Goal: Task Accomplishment & Management: Manage account settings

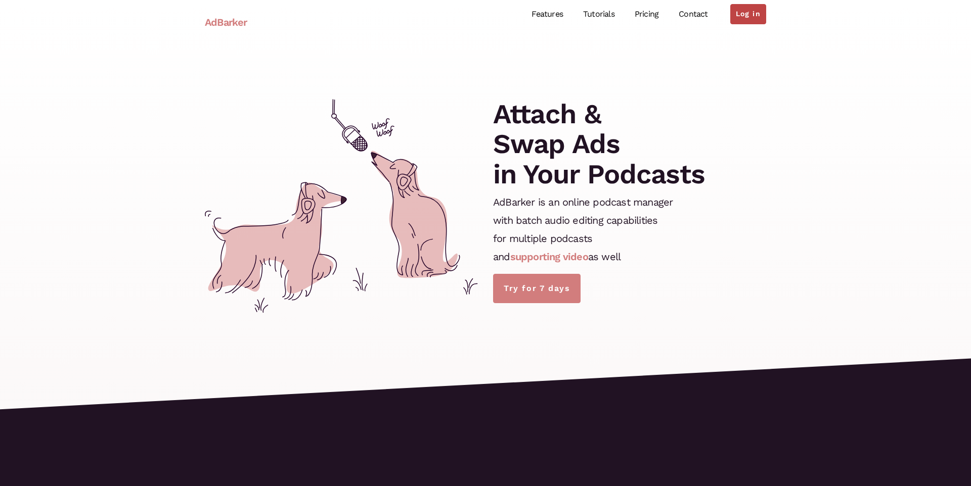
click at [750, 15] on link "Log in" at bounding box center [748, 14] width 36 height 20
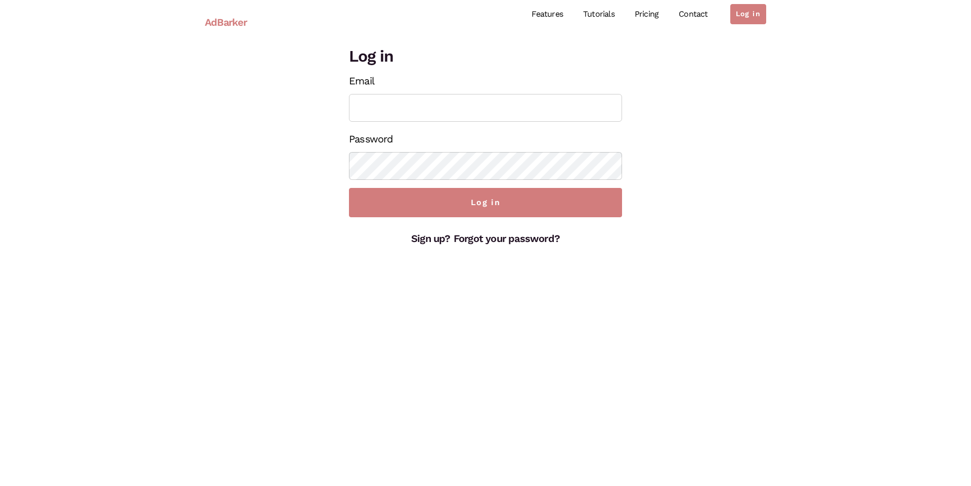
type input "[EMAIL_ADDRESS][DOMAIN_NAME]"
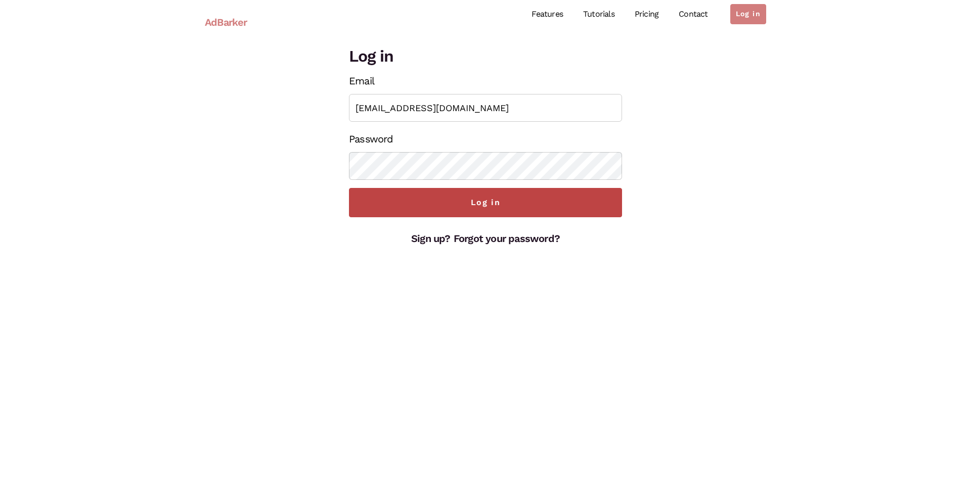
click at [491, 204] on input "Log in" at bounding box center [485, 202] width 273 height 29
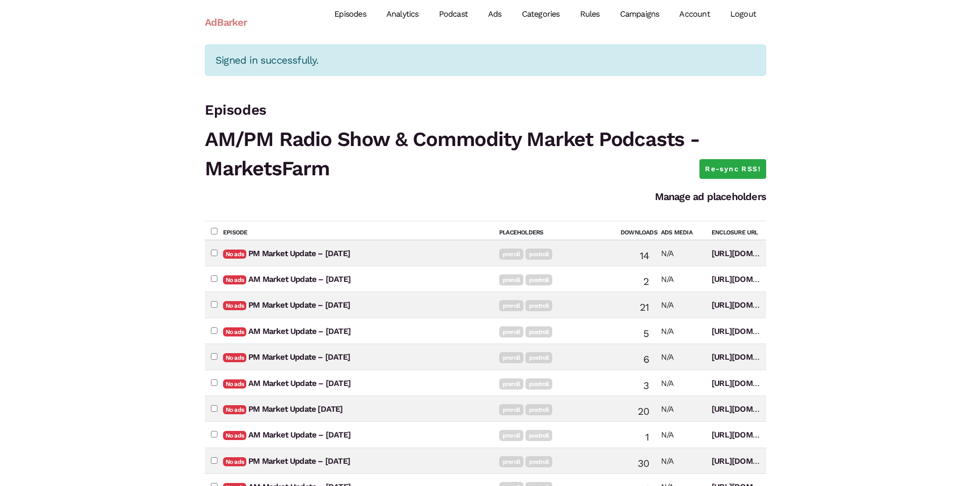
click at [700, 15] on link "Account" at bounding box center [694, 14] width 51 height 45
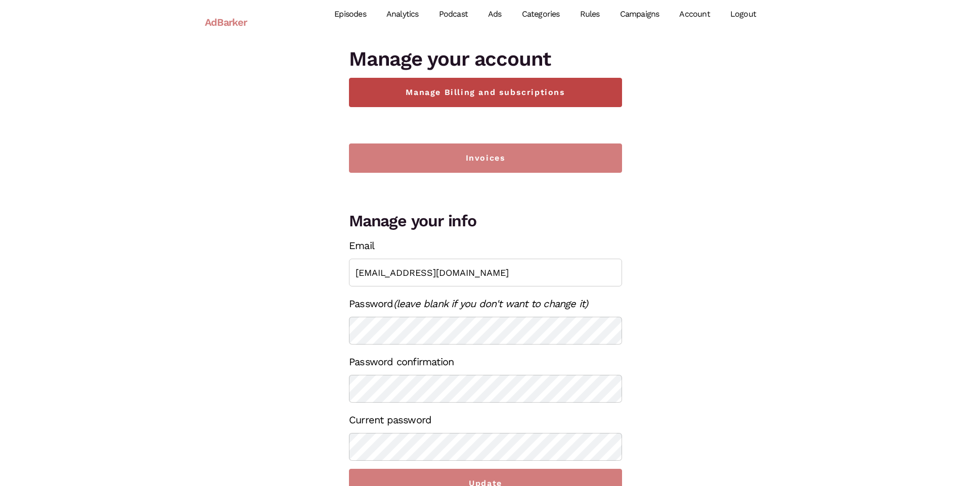
click at [486, 99] on link "Manage Billing and subscriptions" at bounding box center [485, 92] width 273 height 29
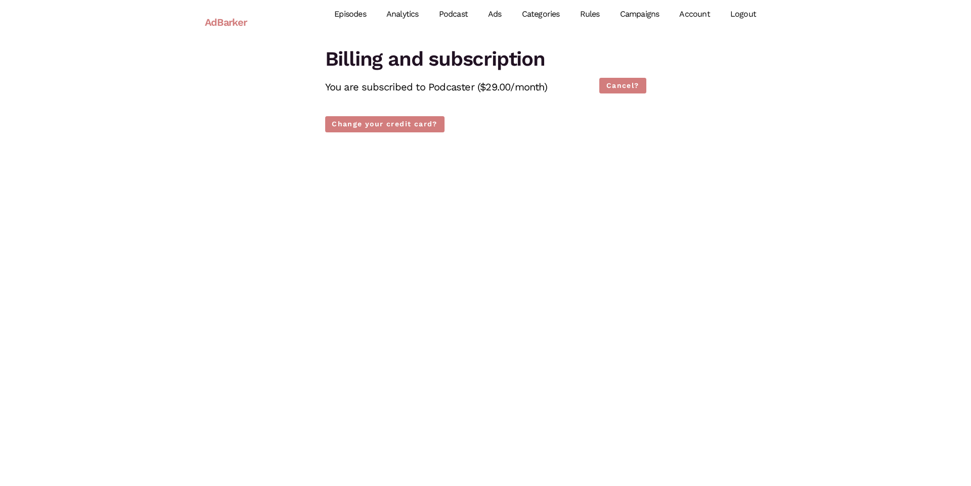
click at [381, 56] on h1 "Billing and subscription" at bounding box center [485, 58] width 321 height 29
click at [695, 12] on link "Account" at bounding box center [694, 14] width 51 height 45
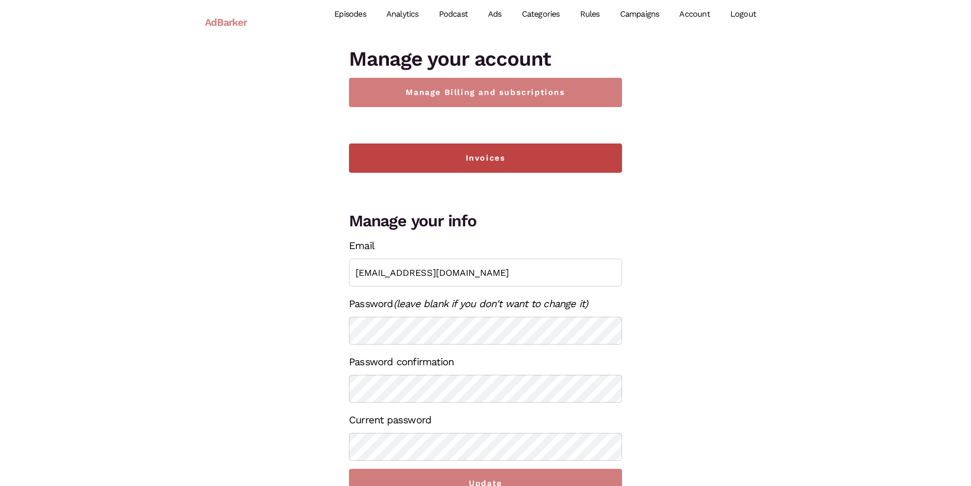
click at [487, 166] on link "Invoices" at bounding box center [485, 158] width 273 height 29
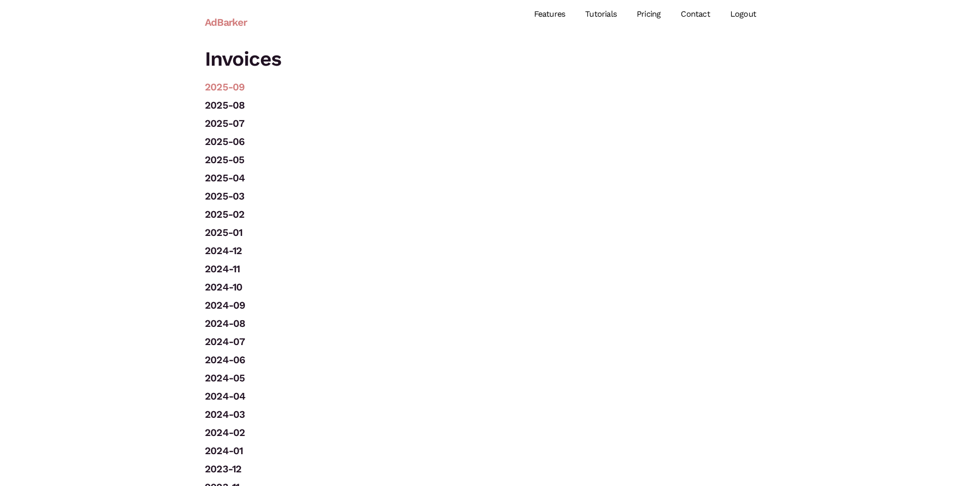
click at [224, 86] on link "2025-09" at bounding box center [224, 87] width 39 height 12
